Goal: Register for event/course

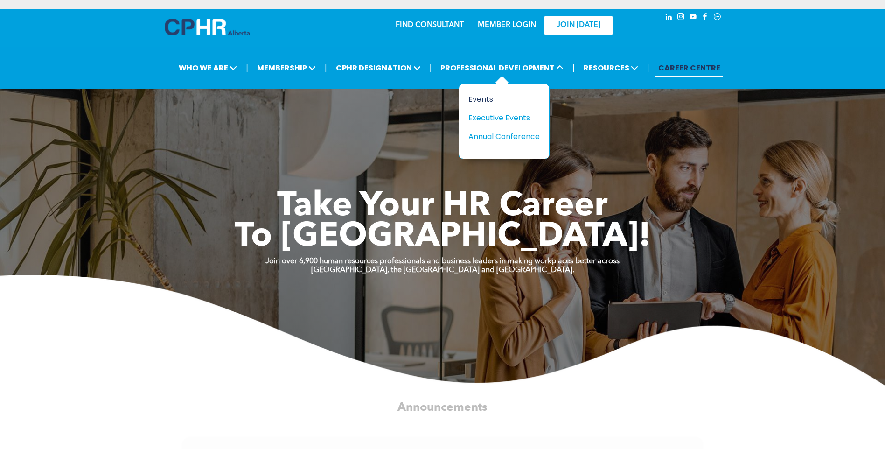
click at [489, 101] on div "Events" at bounding box center [500, 99] width 64 height 12
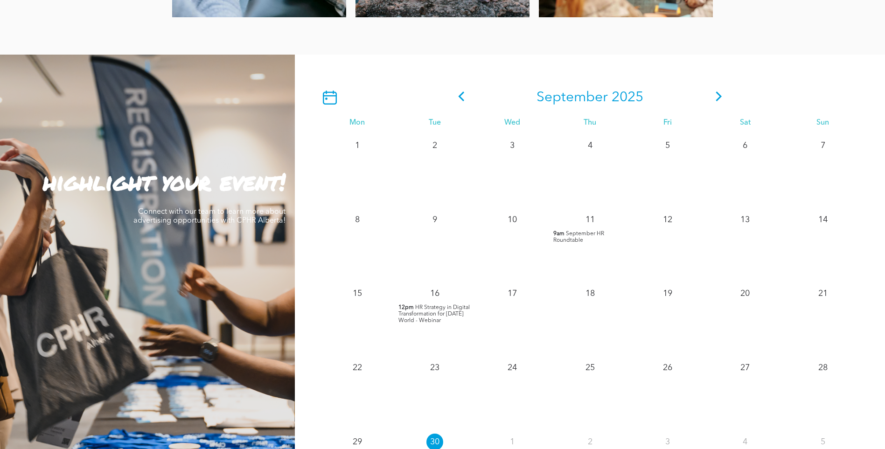
scroll to position [778, 0]
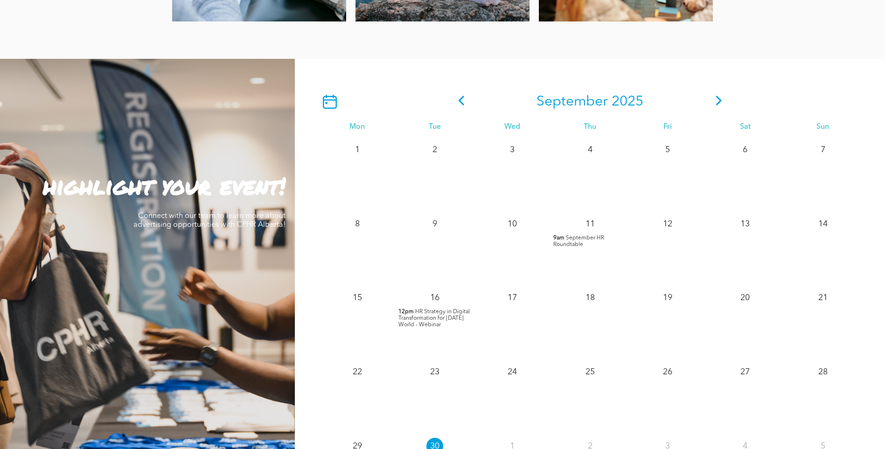
click at [721, 104] on icon at bounding box center [719, 101] width 14 height 10
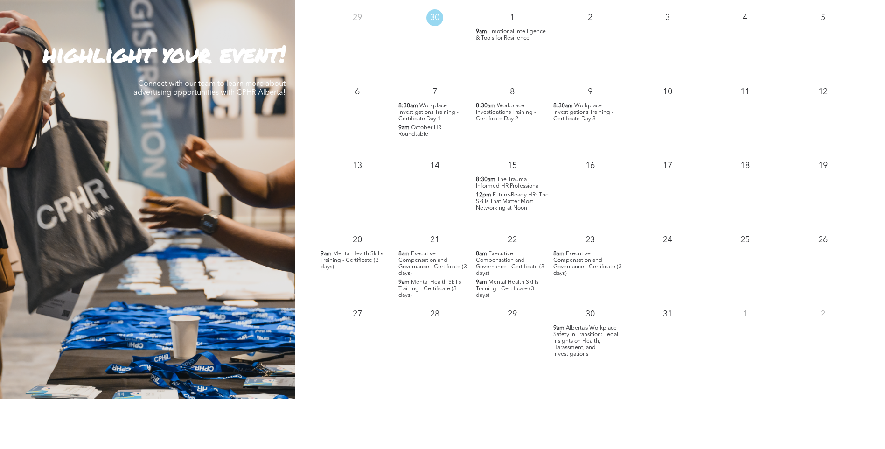
scroll to position [910, 0]
click at [580, 342] on span "Alberta’s Workplace Safety in Transition: Legal Insights on Health, Harassment,…" at bounding box center [585, 341] width 65 height 32
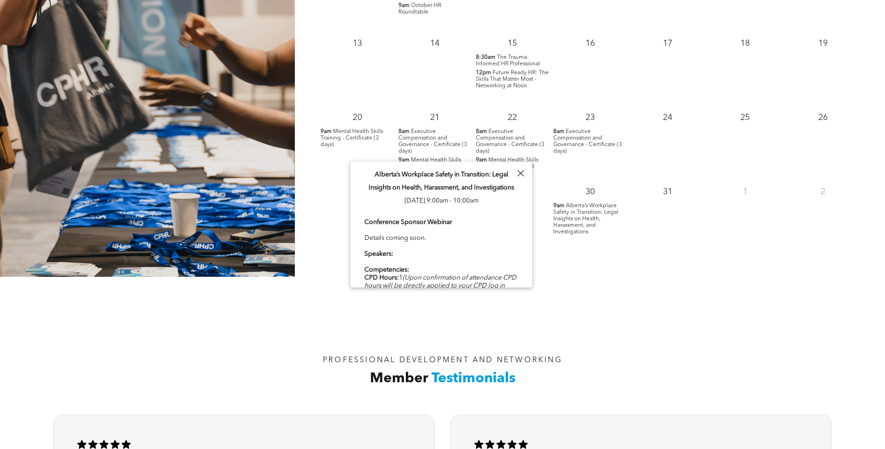
scroll to position [1032, 0]
click at [522, 170] on div at bounding box center [520, 173] width 13 height 13
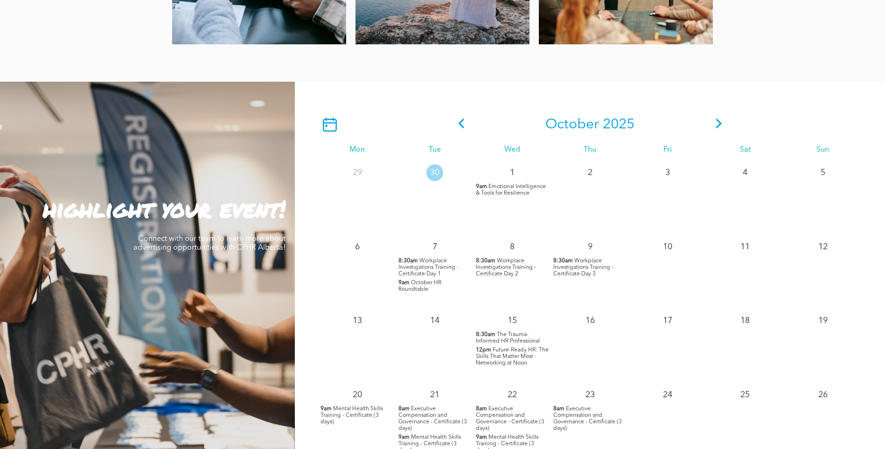
scroll to position [757, 0]
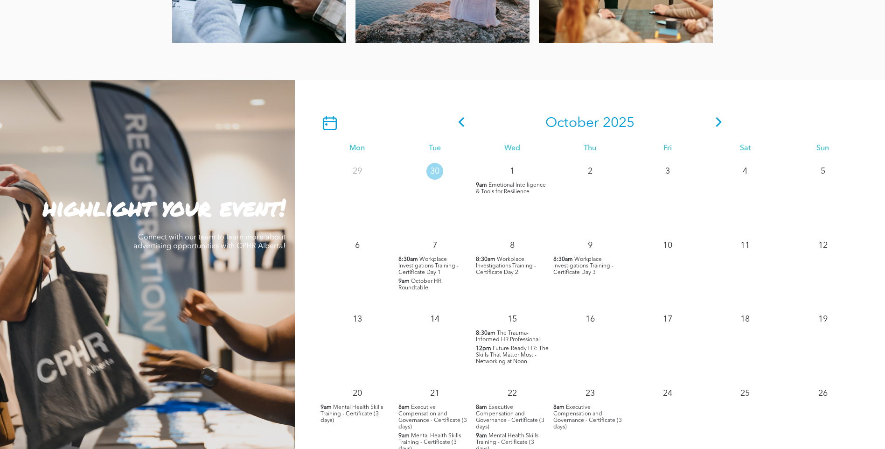
click at [720, 120] on icon at bounding box center [719, 122] width 14 height 10
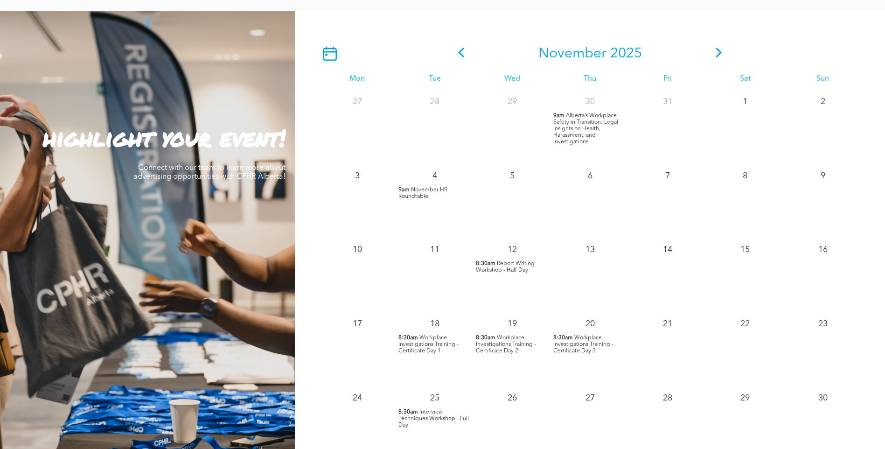
scroll to position [822, 0]
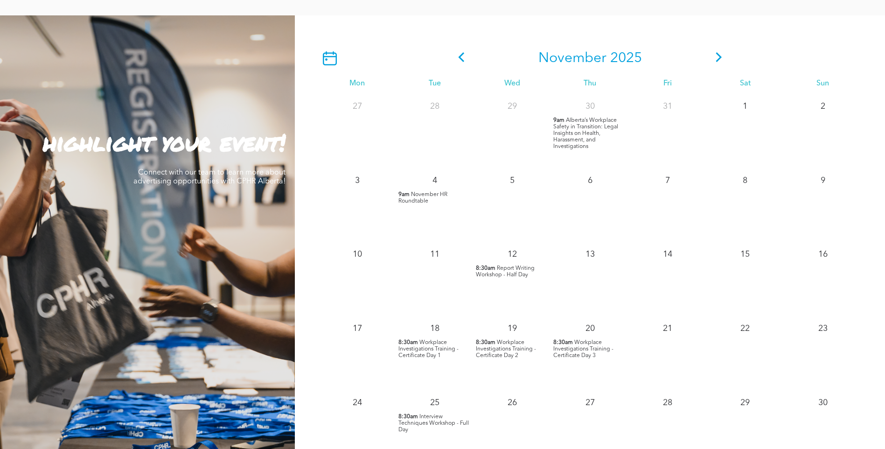
click at [722, 61] on icon at bounding box center [719, 57] width 14 height 10
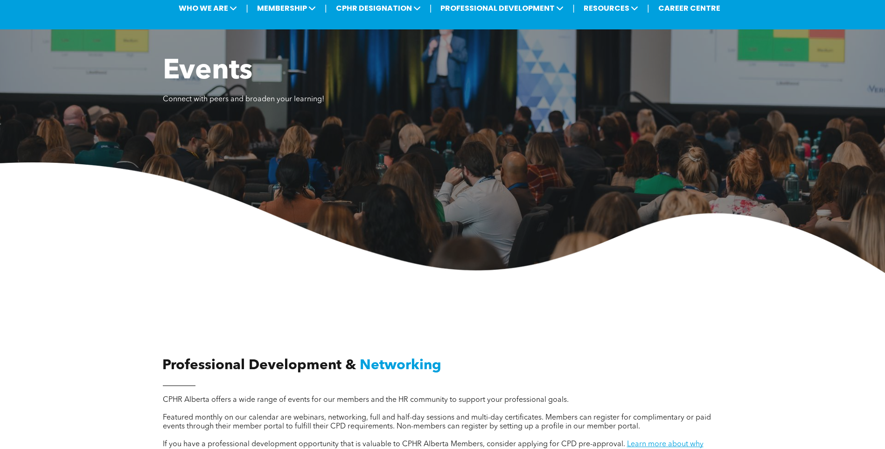
scroll to position [59, 0]
